Goal: Find specific page/section: Find specific page/section

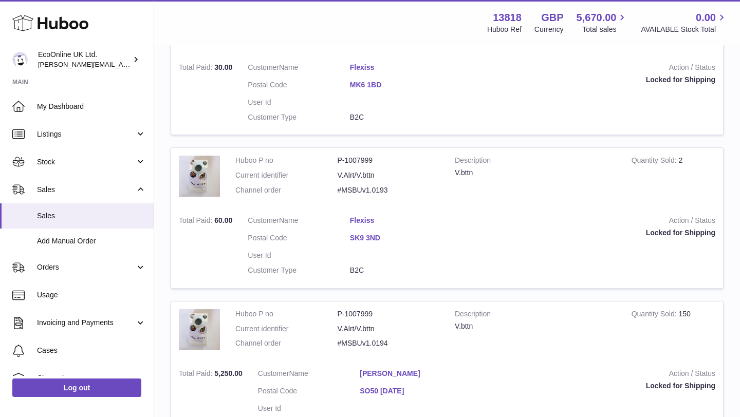
scroll to position [976, 0]
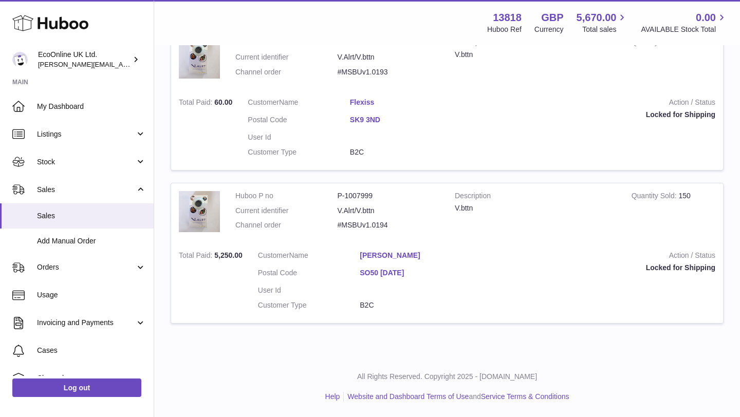
click at [378, 256] on link "[PERSON_NAME]" at bounding box center [411, 256] width 102 height 10
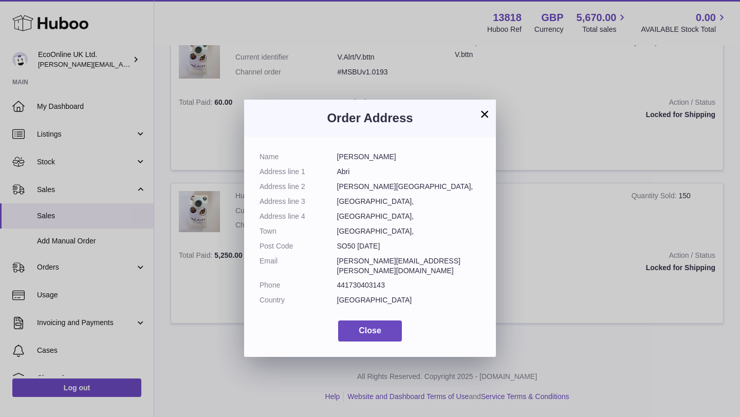
click at [487, 113] on button "×" at bounding box center [484, 114] width 12 height 12
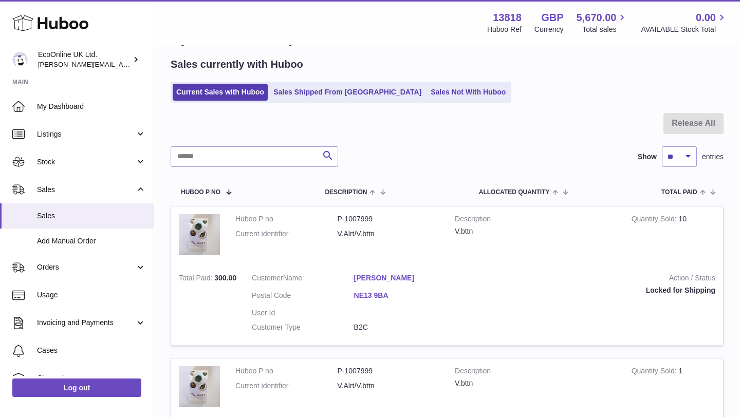
scroll to position [0, 0]
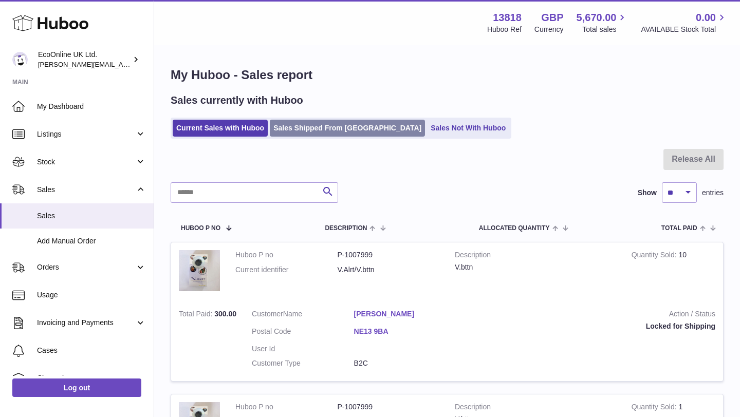
click at [340, 129] on link "Sales Shipped From [GEOGRAPHIC_DATA]" at bounding box center [347, 128] width 155 height 17
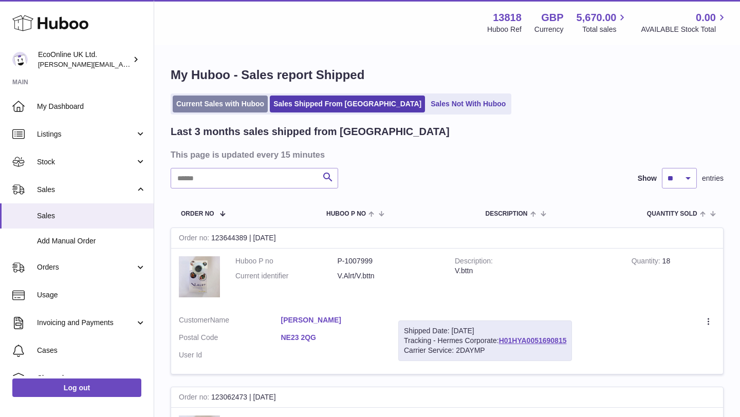
click at [232, 105] on link "Current Sales with Huboo" at bounding box center [220, 104] width 95 height 17
